Goal: Task Accomplishment & Management: Complete application form

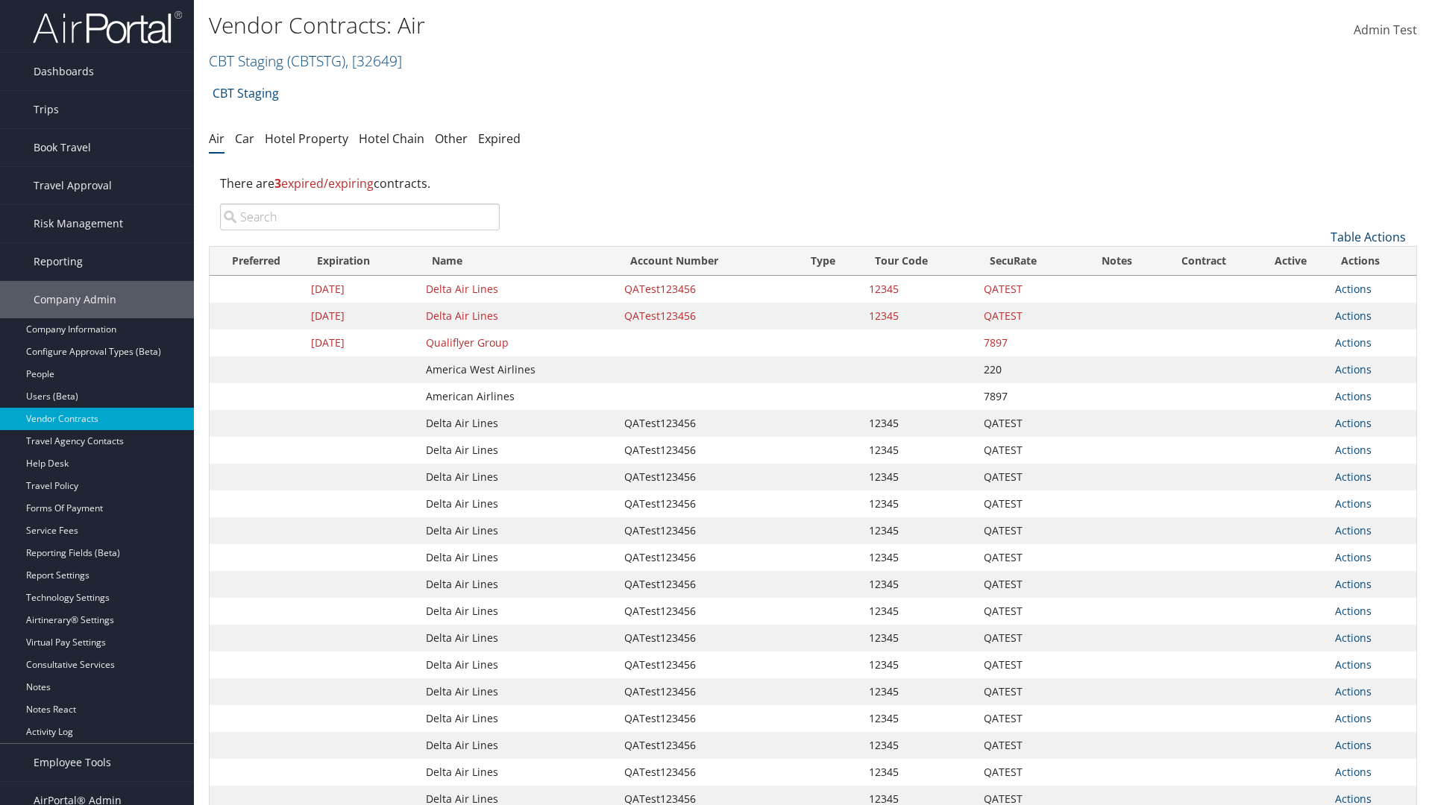
click at [1368, 237] on link "Table Actions" at bounding box center [1367, 237] width 75 height 16
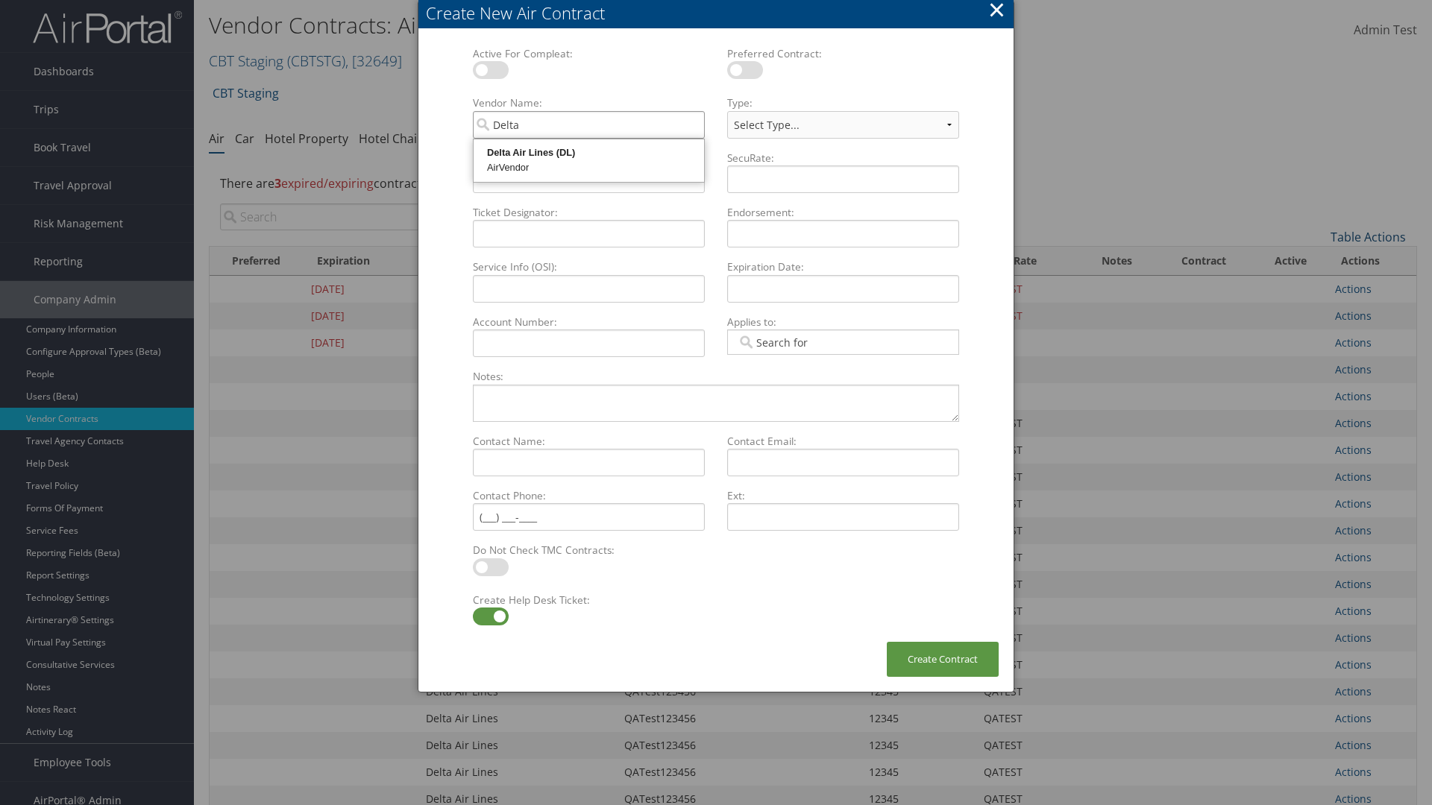
type input "Delta Air Lines"
select select "[object Object]"
type input "Delta Air Lines"
type input "QATest123456"
type input "12345"
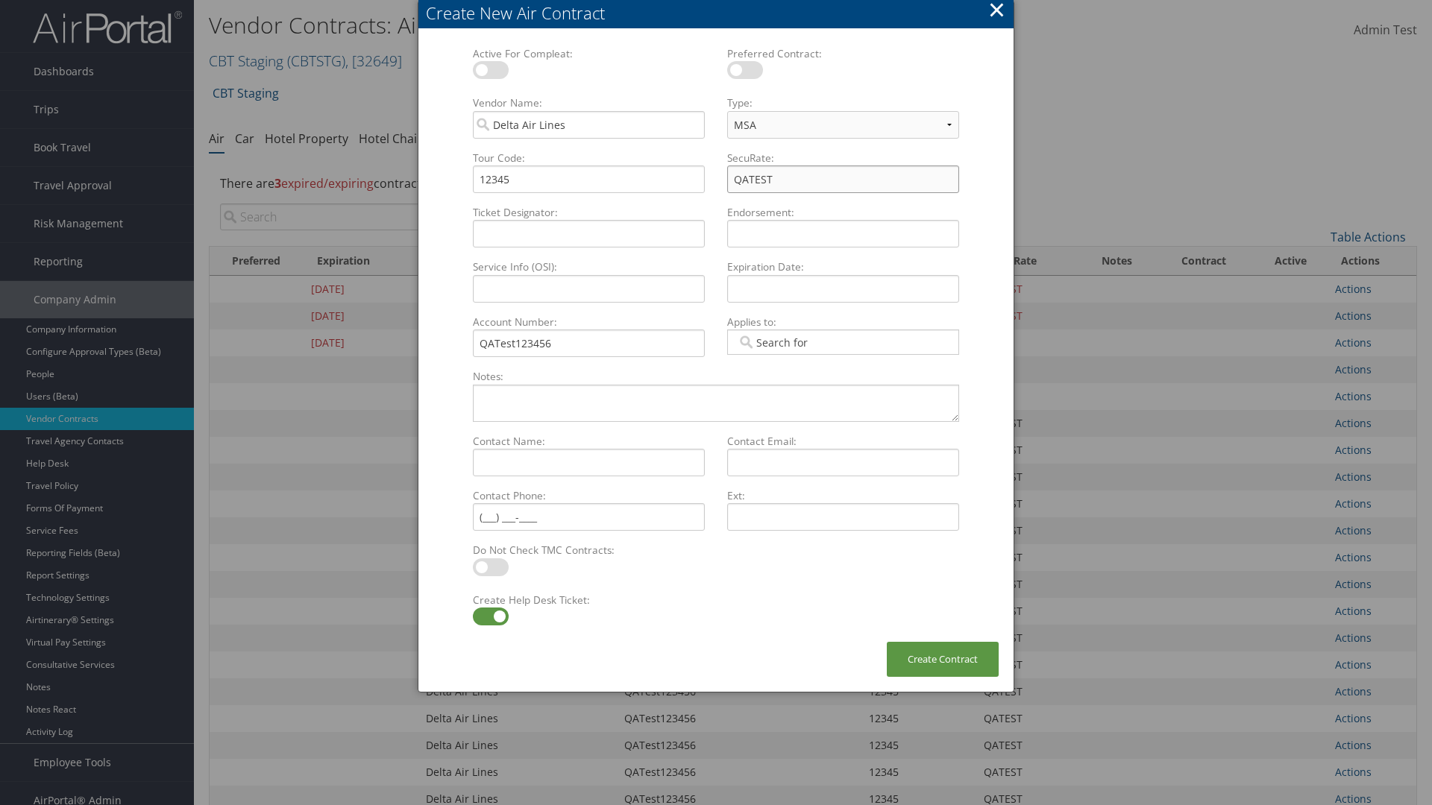
type input "QATEST"
click at [490, 617] on label at bounding box center [491, 617] width 36 height 18
click at [490, 617] on input "checkbox" at bounding box center [485, 619] width 10 height 10
checkbox input "false"
type input "[DATE]"
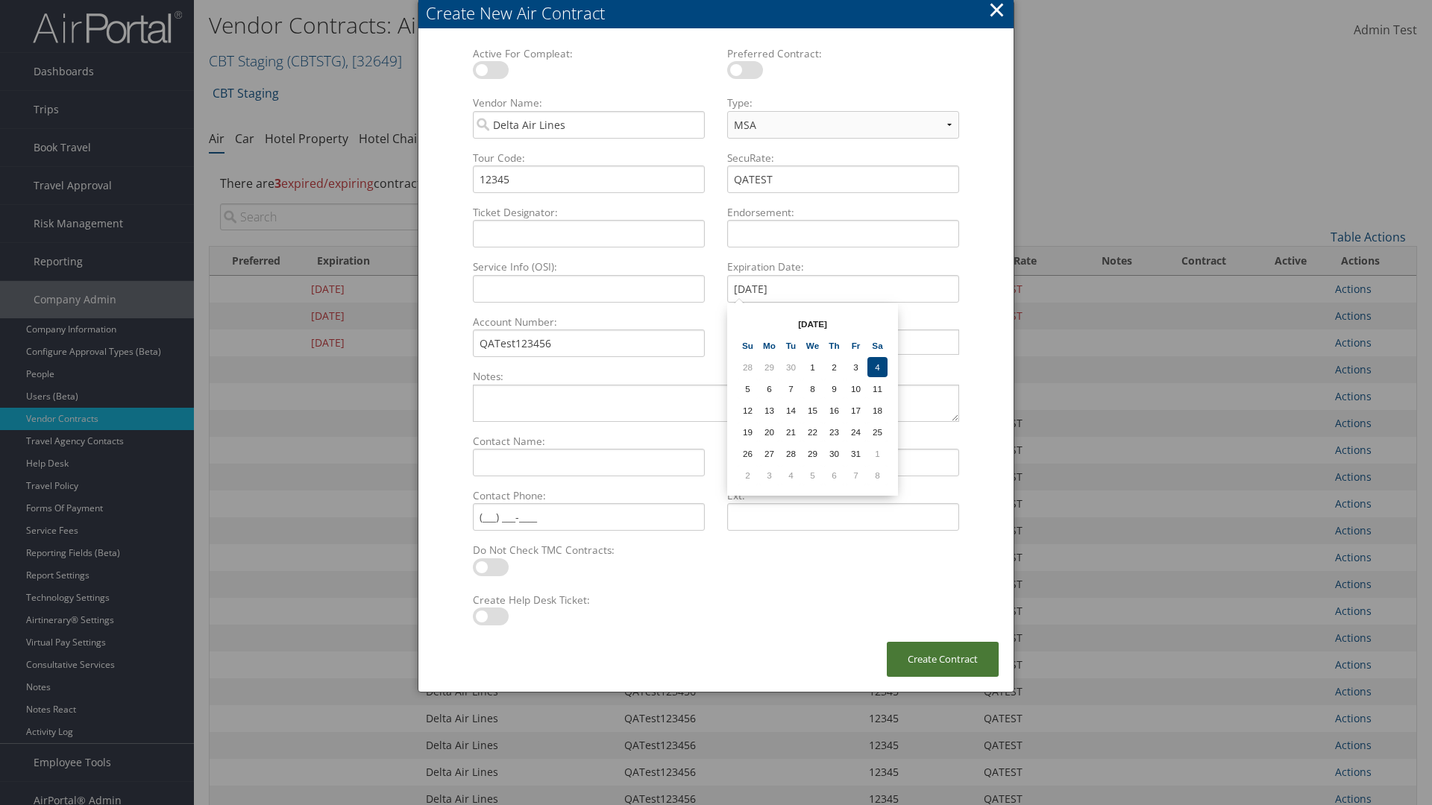
click at [943, 659] on button "Create Contract" at bounding box center [943, 659] width 112 height 35
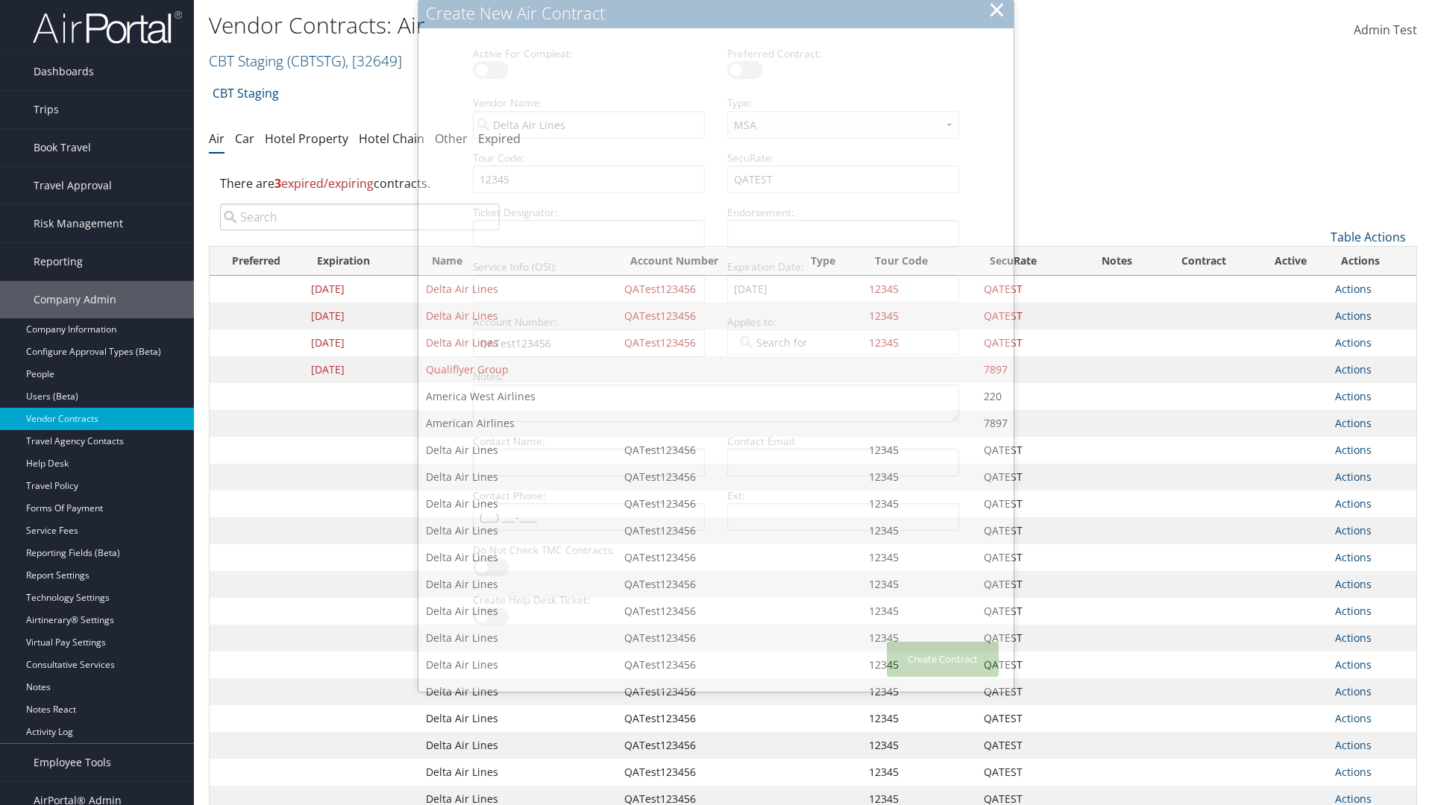
click at [359, 217] on input "search" at bounding box center [360, 217] width 280 height 27
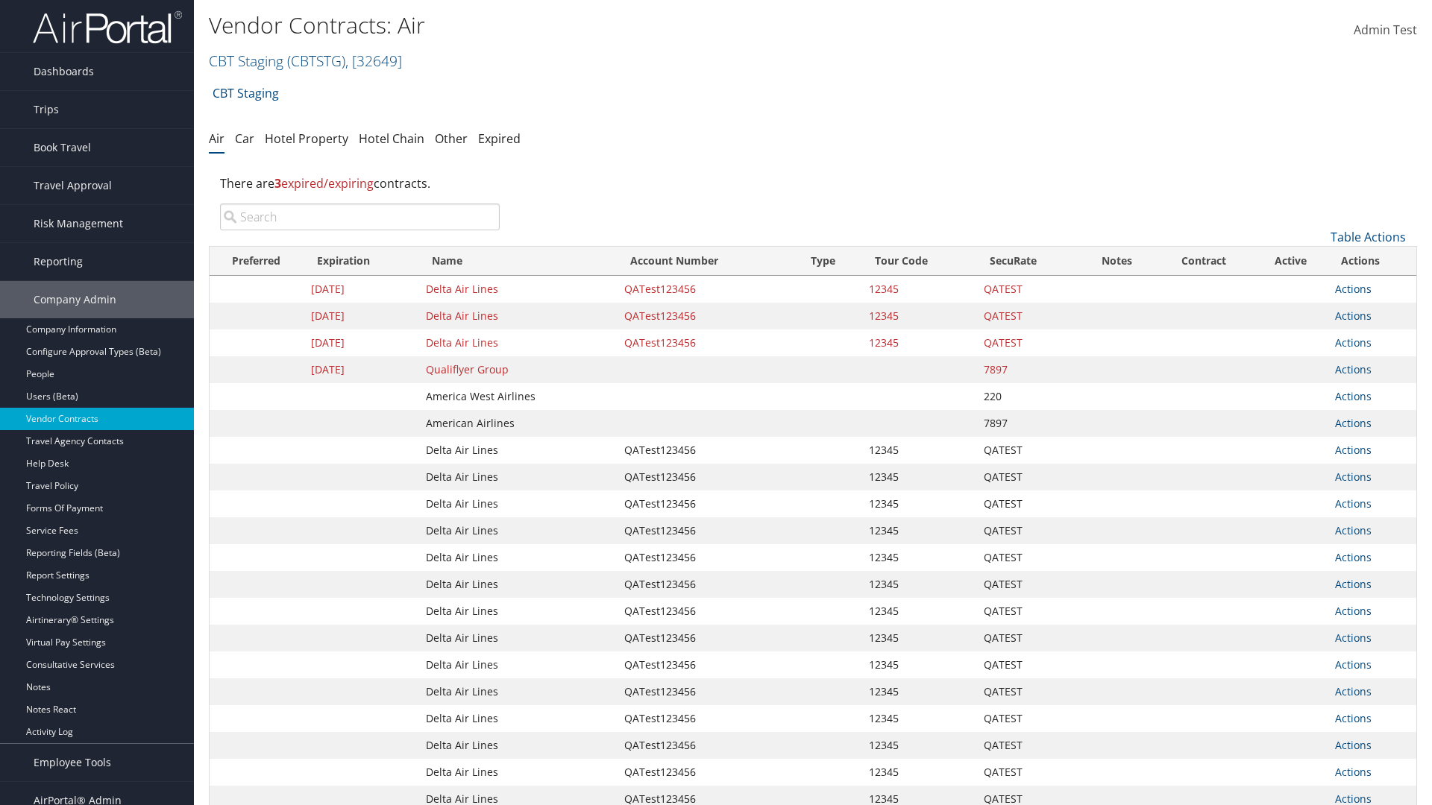
type input "QATest123456"
